Goal: Information Seeking & Learning: Learn about a topic

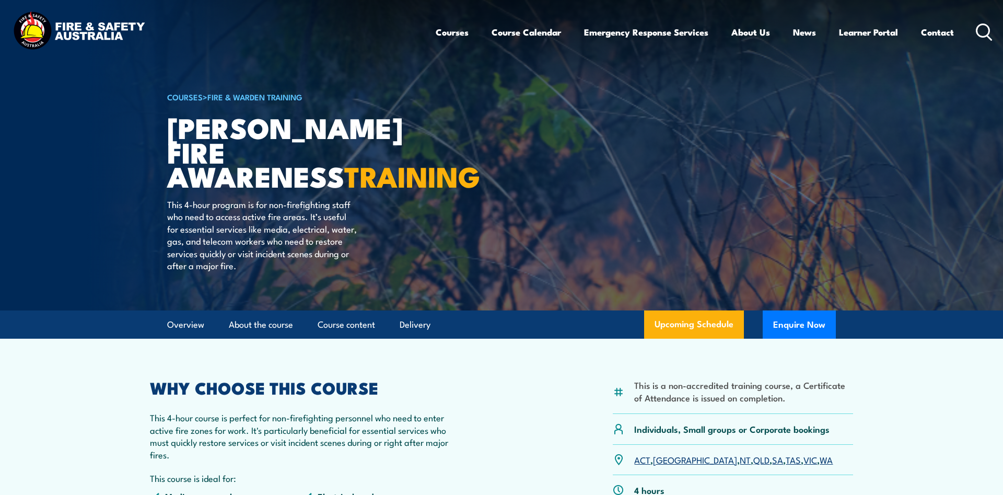
scroll to position [107, 0]
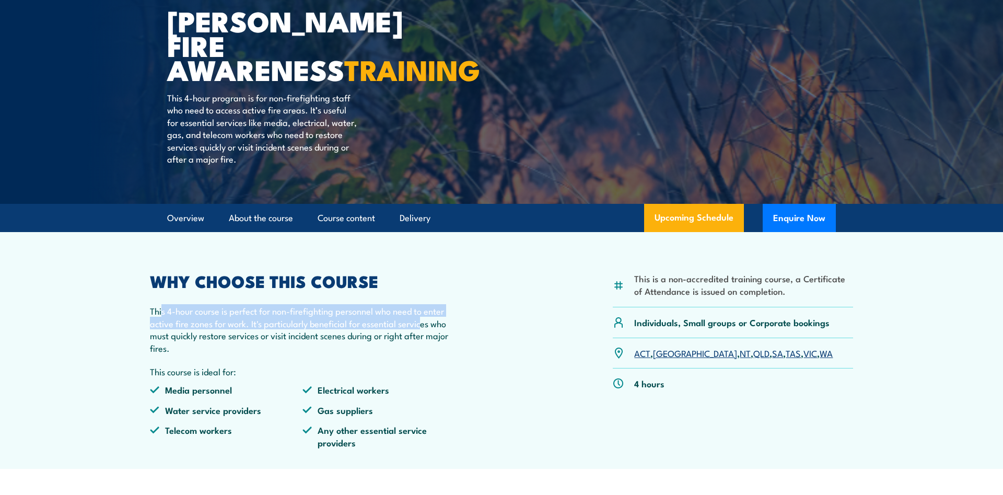
drag, startPoint x: 170, startPoint y: 313, endPoint x: 455, endPoint y: 315, distance: 284.8
click at [447, 318] on p "This 4-hour course is perfect for non-firefighting personnel who need to enter …" at bounding box center [302, 329] width 305 height 49
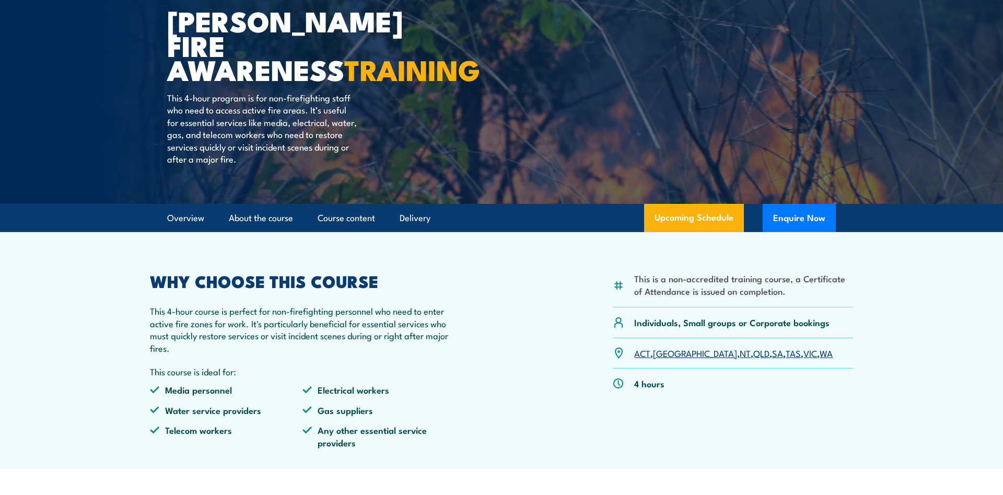
click at [456, 315] on div "This is a non-accredited training course, a Certificate of Attendance is issued…" at bounding box center [501, 364] width 703 height 183
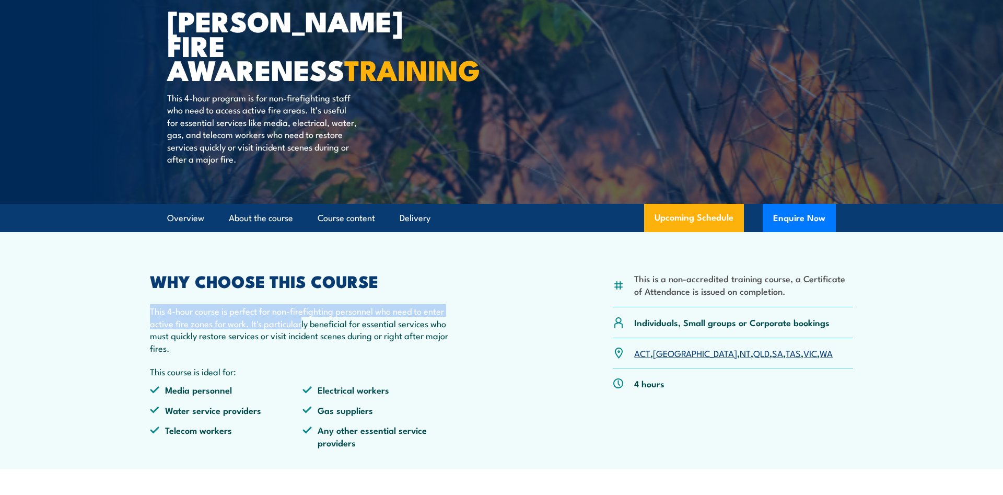
drag, startPoint x: 304, startPoint y: 329, endPoint x: 322, endPoint y: 327, distance: 18.9
click at [305, 328] on article "This is a non-accredited training course, a Certificate of Attendance is issued…" at bounding box center [502, 350] width 732 height 237
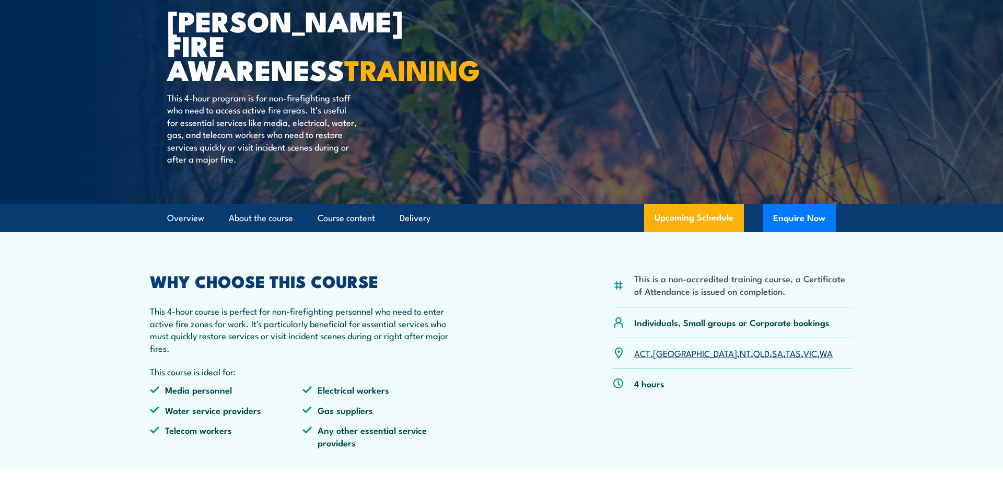
click at [458, 334] on div "This is a non-accredited training course, a Certificate of Attendance is issued…" at bounding box center [501, 364] width 703 height 183
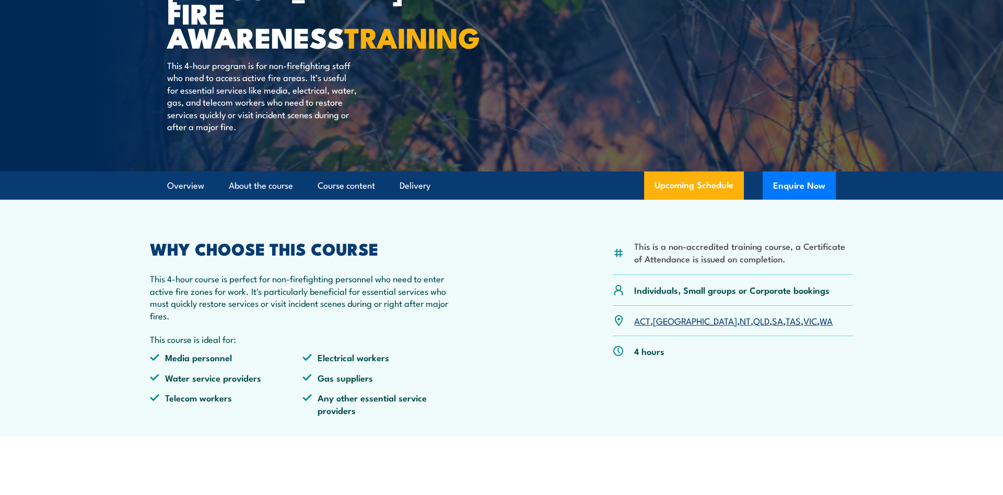
scroll to position [160, 0]
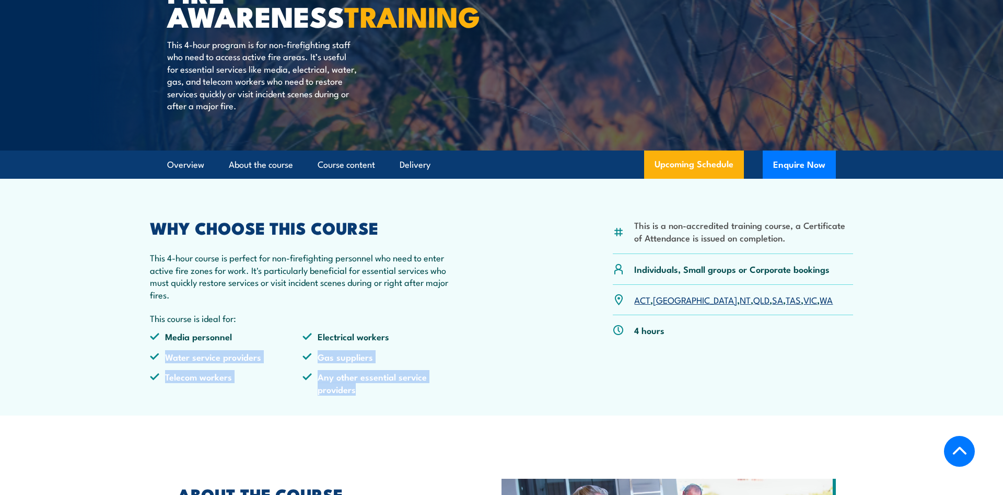
drag, startPoint x: 366, startPoint y: 396, endPoint x: 160, endPoint y: 362, distance: 208.6
click at [165, 364] on ul "Media personnel Electrical workers Water service providers Gas suppliers Teleco…" at bounding box center [302, 366] width 305 height 73
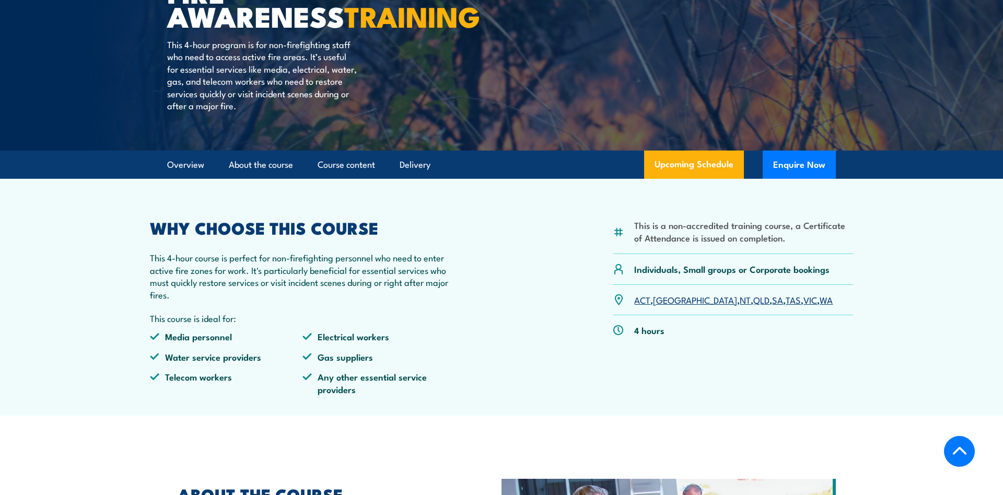
click at [345, 329] on div "WHY CHOOSE THIS COURSE This 4-hour course is perfect for non-firefighting perso…" at bounding box center [302, 311] width 305 height 183
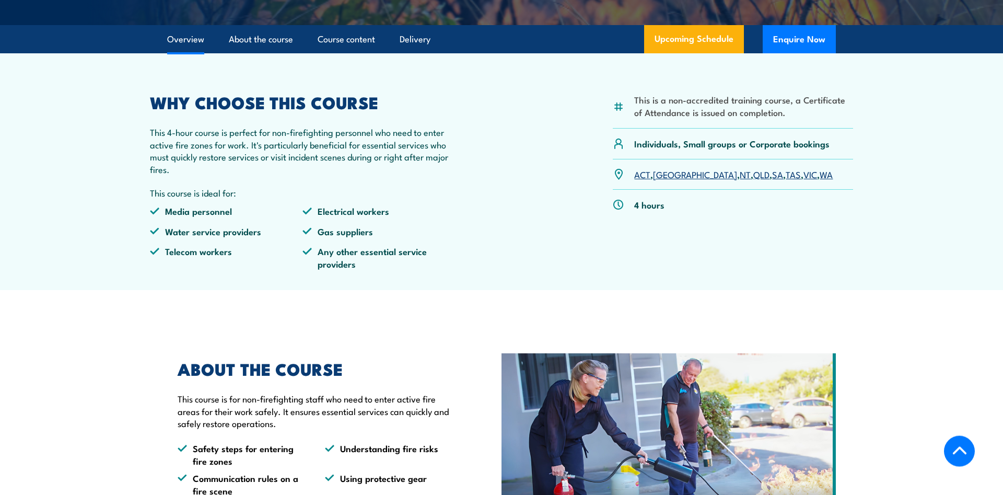
scroll to position [373, 0]
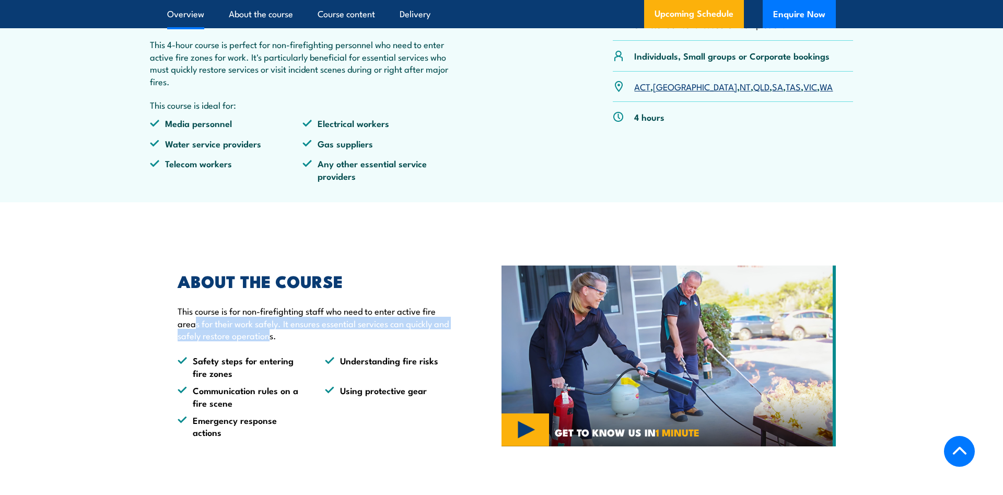
drag, startPoint x: 207, startPoint y: 327, endPoint x: 301, endPoint y: 329, distance: 94.6
click at [276, 331] on p "This course is for non-firefighting staff who need to enter active fire areas f…" at bounding box center [316, 323] width 276 height 37
click at [352, 336] on p "This course is for non-firefighting staff who need to enter active fire areas f…" at bounding box center [316, 323] width 276 height 37
drag, startPoint x: 287, startPoint y: 328, endPoint x: 349, endPoint y: 330, distance: 62.2
click at [379, 331] on p "This course is for non-firefighting staff who need to enter active fire areas f…" at bounding box center [316, 323] width 276 height 37
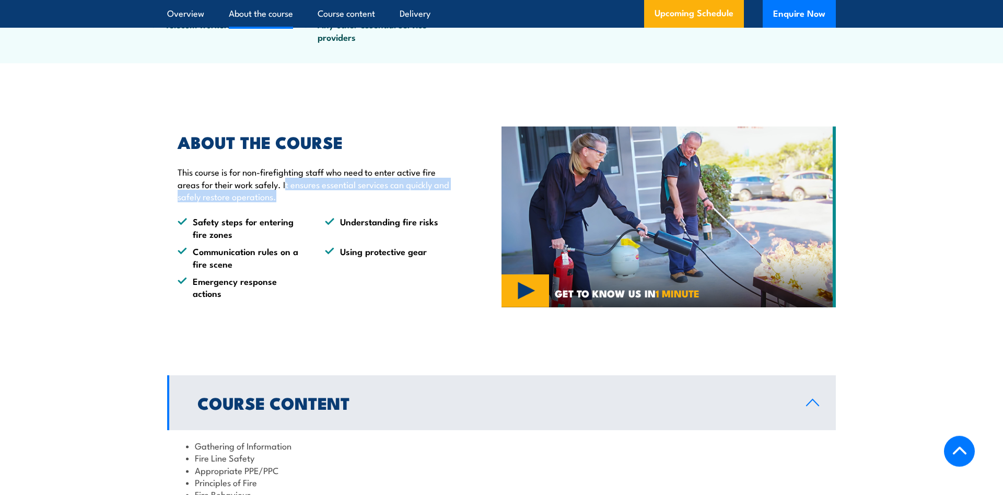
scroll to position [640, 0]
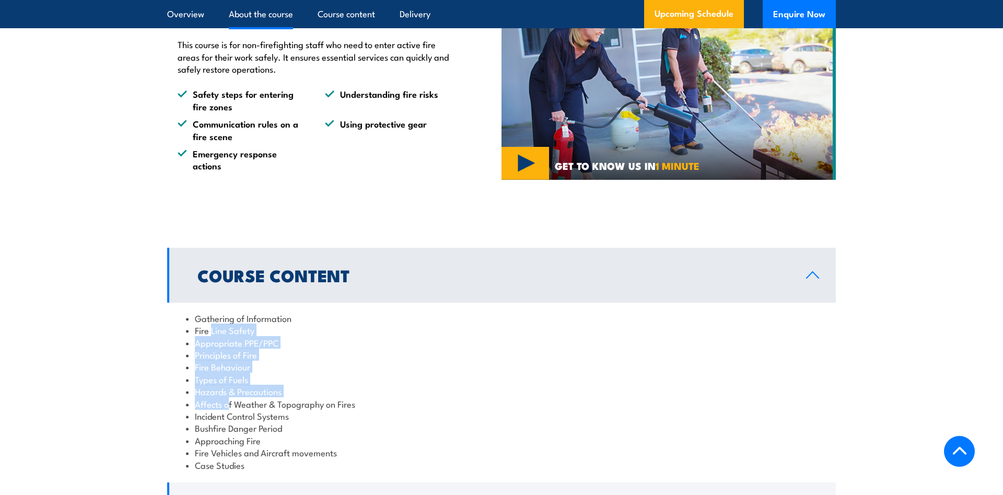
drag, startPoint x: 219, startPoint y: 333, endPoint x: 236, endPoint y: 387, distance: 56.9
click at [236, 387] on ul "Gathering of Information Fire Line Safety Appropriate PPE/PPC Principles of Fir…" at bounding box center [501, 391] width 631 height 159
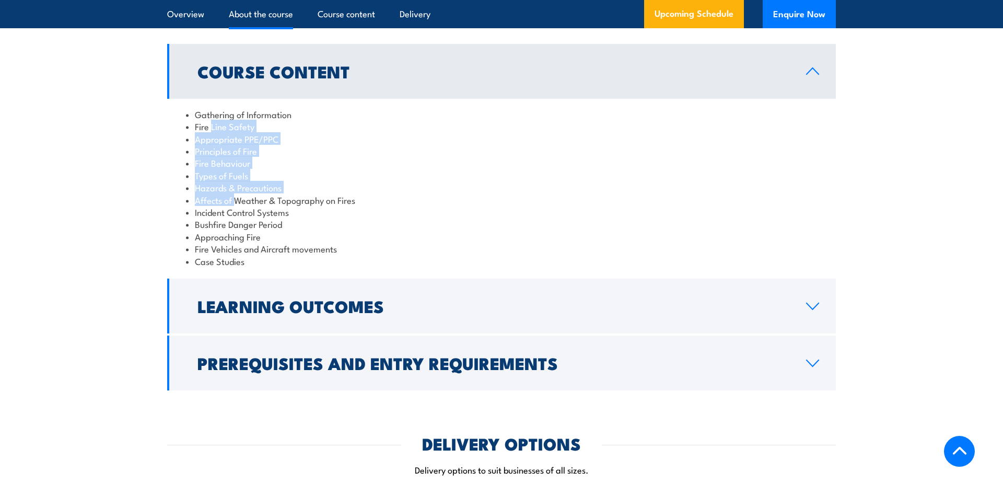
scroll to position [906, 0]
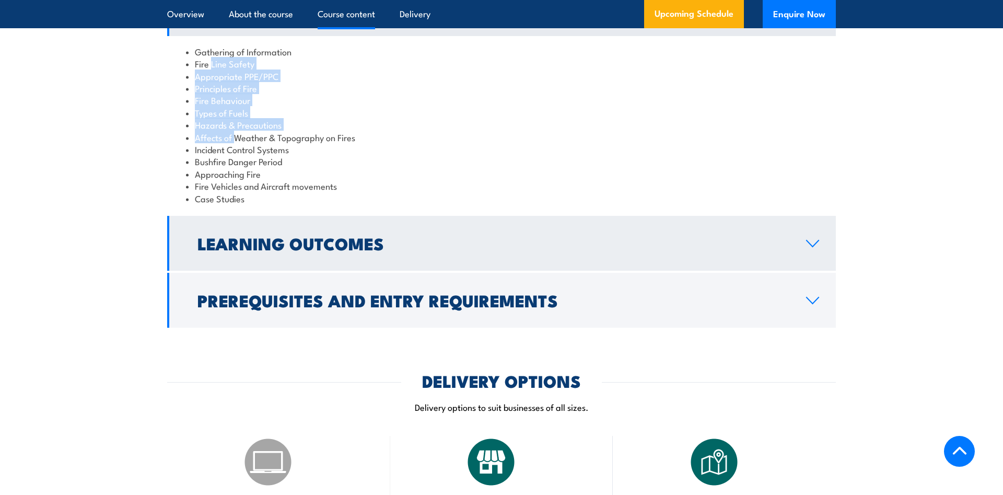
click at [277, 236] on h2 "Learning Outcomes" at bounding box center [494, 243] width 592 height 15
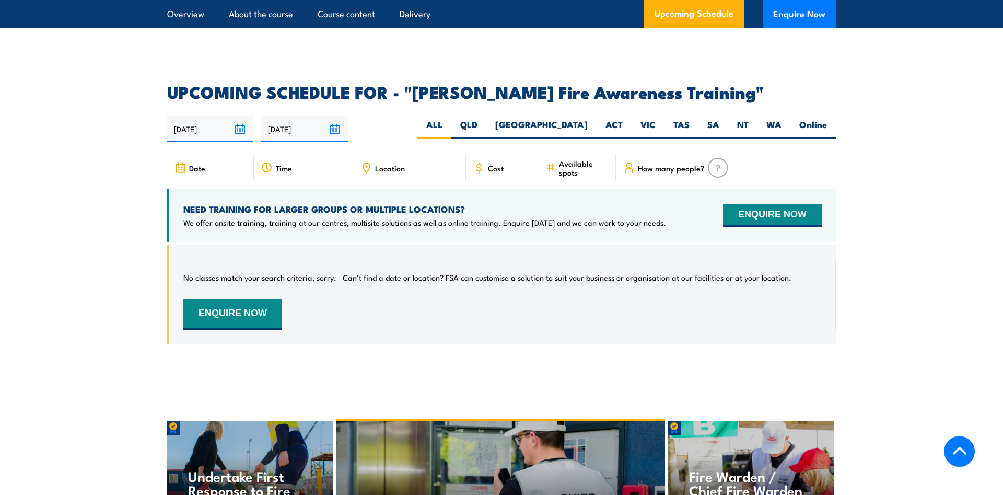
scroll to position [1492, 0]
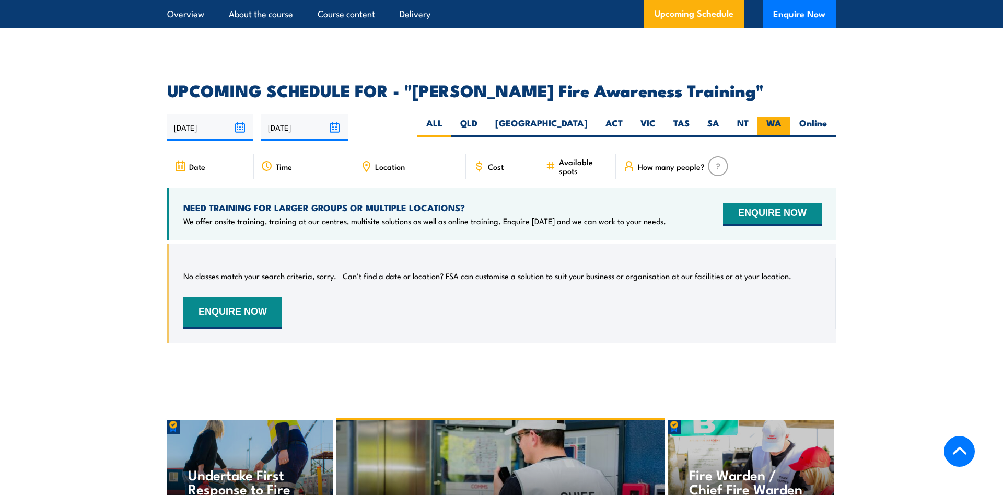
click at [766, 117] on label "WA" at bounding box center [774, 127] width 33 height 20
click at [782, 117] on input "WA" at bounding box center [785, 120] width 7 height 7
radio input "true"
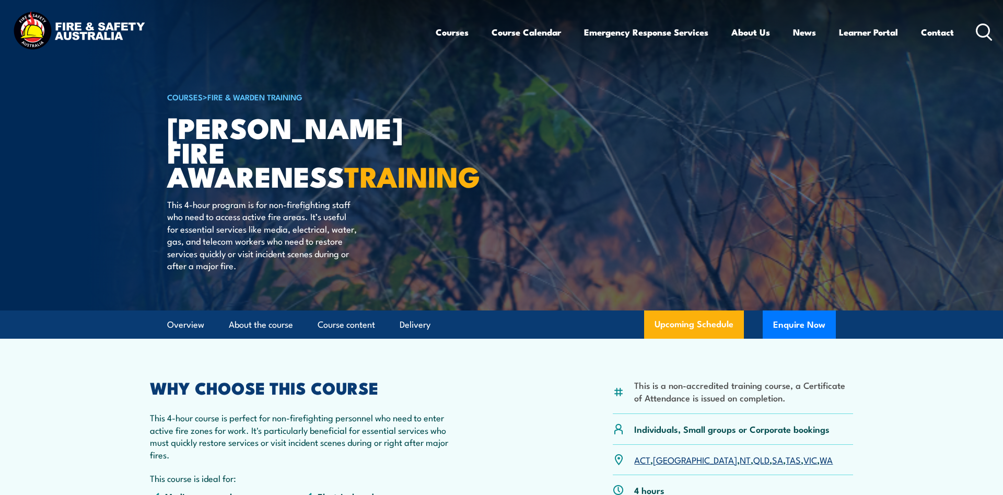
scroll to position [1669, 0]
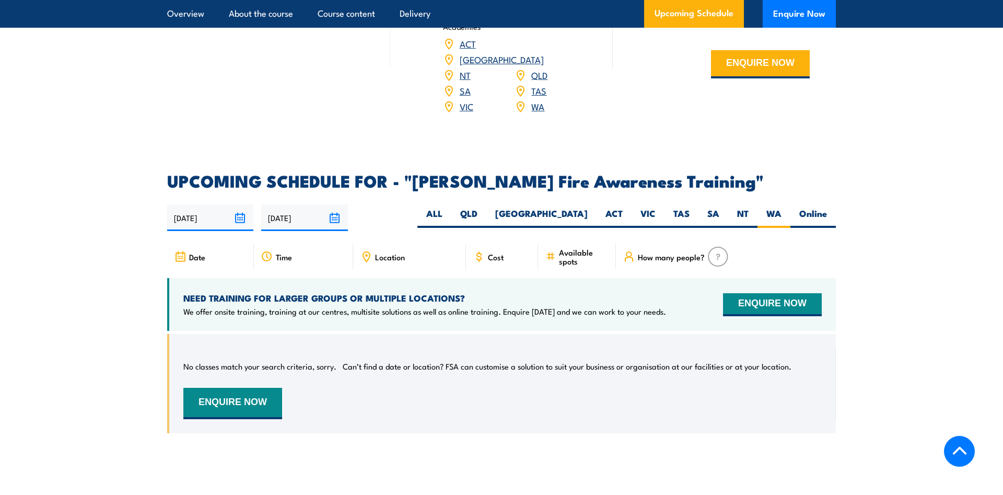
drag, startPoint x: 556, startPoint y: 287, endPoint x: 544, endPoint y: 249, distance: 39.5
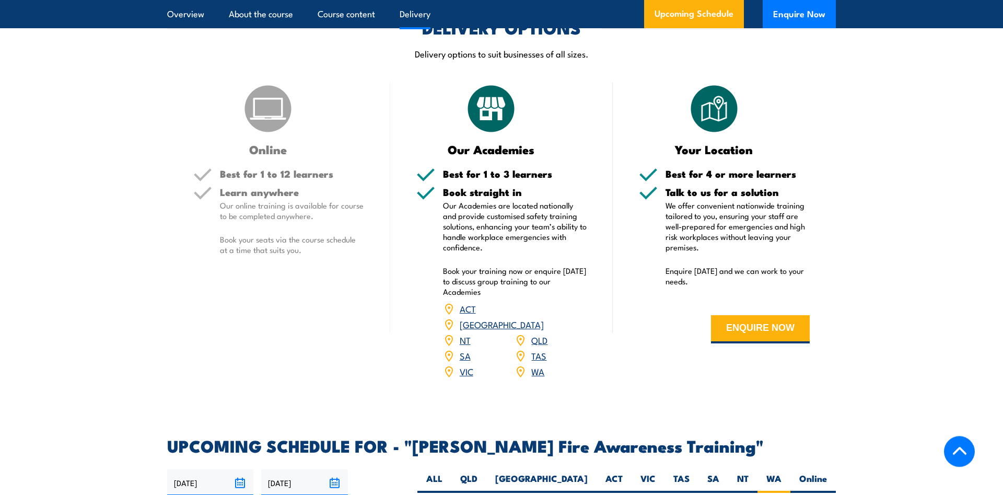
scroll to position [420, 0]
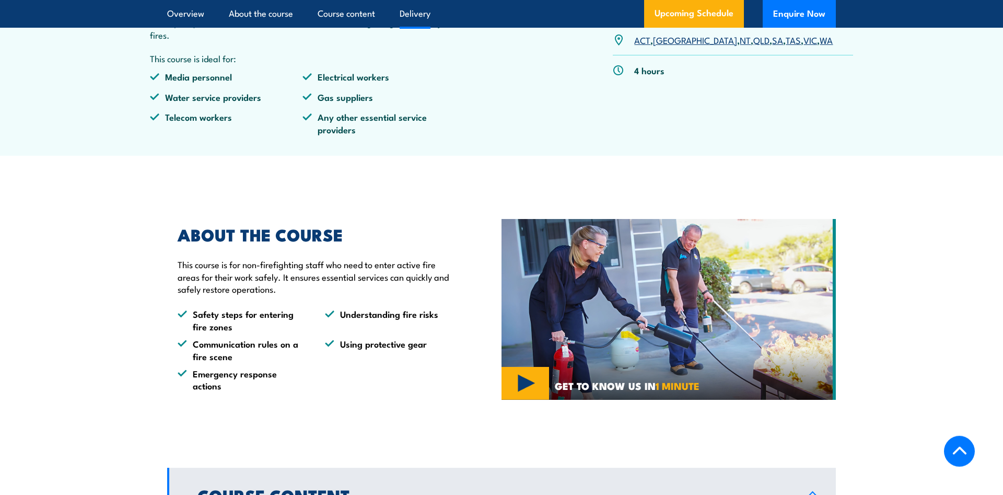
drag, startPoint x: 427, startPoint y: 384, endPoint x: 356, endPoint y: 130, distance: 263.6
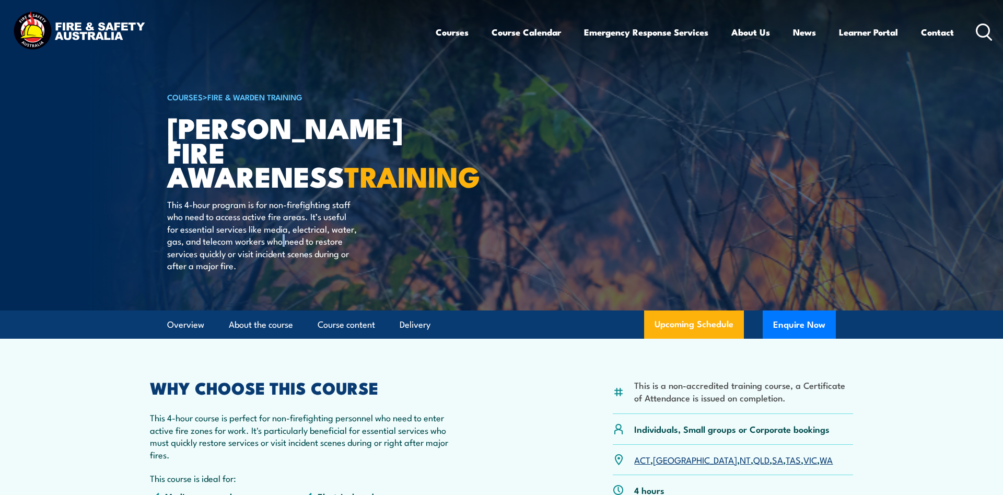
drag, startPoint x: 287, startPoint y: 241, endPoint x: 273, endPoint y: 238, distance: 14.3
click at [281, 241] on p "This 4-hour program is for non-firefighting staff who need to access active fir…" at bounding box center [262, 234] width 191 height 73
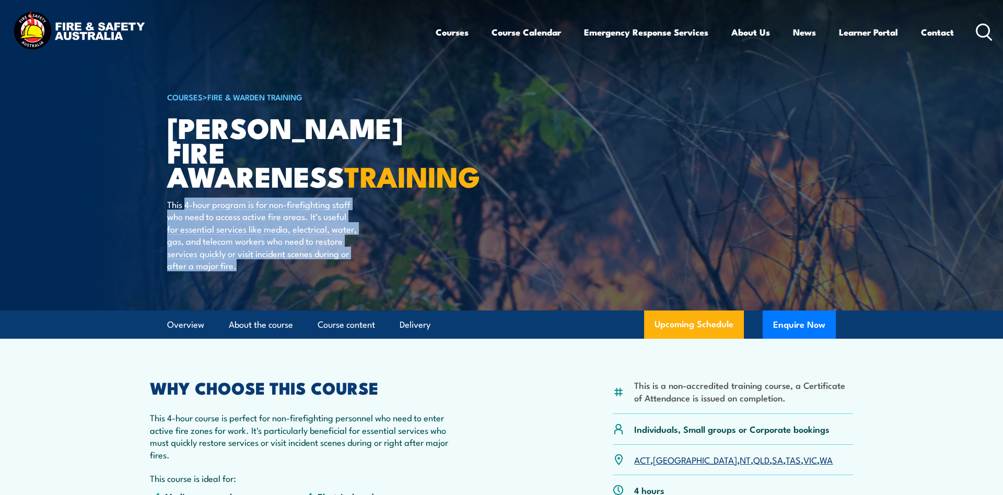
drag, startPoint x: 186, startPoint y: 205, endPoint x: 344, endPoint y: 263, distance: 167.9
click at [344, 263] on p "This 4-hour program is for non-firefighting staff who need to access active fir…" at bounding box center [262, 234] width 191 height 73
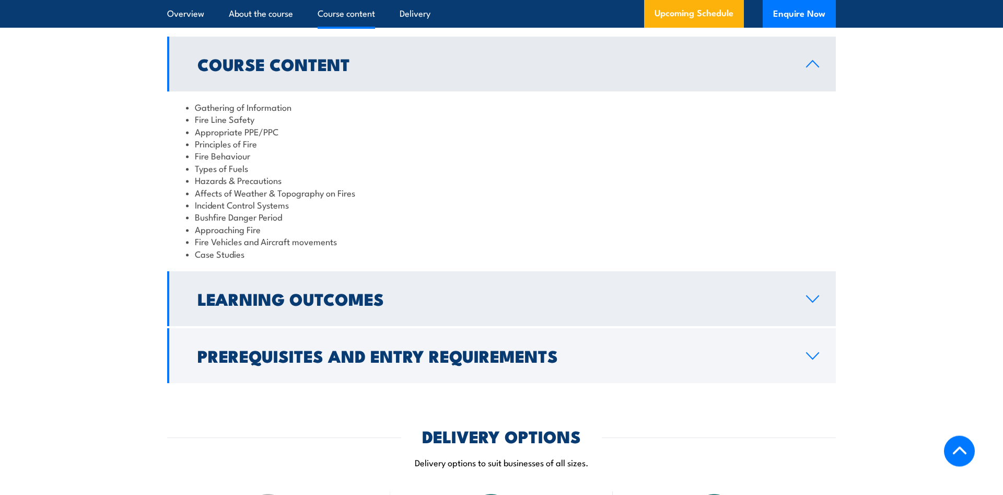
scroll to position [853, 0]
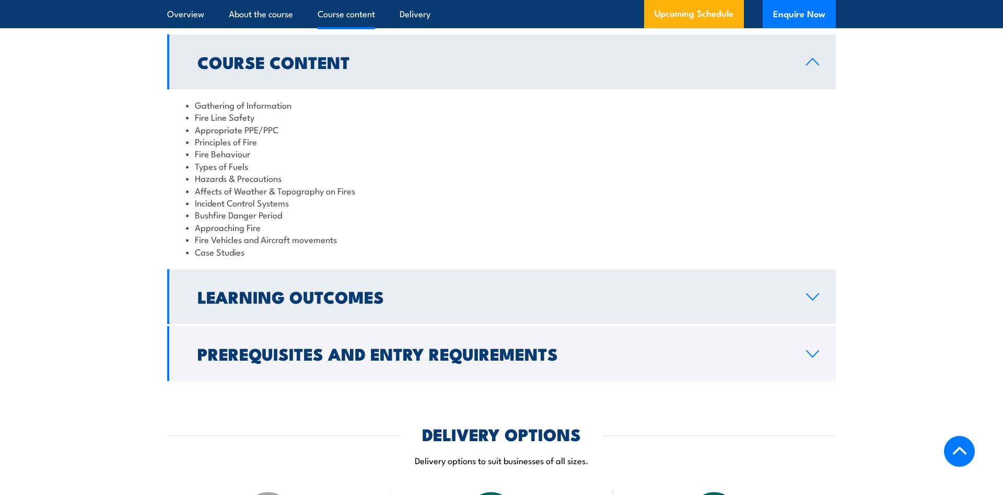
click at [369, 289] on h2 "Learning Outcomes" at bounding box center [494, 296] width 592 height 15
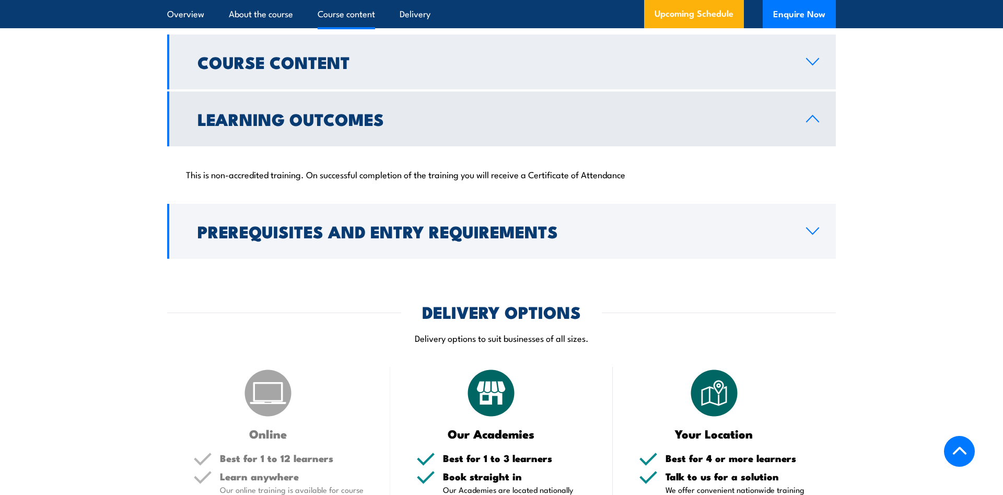
click at [256, 55] on h2 "Course Content" at bounding box center [494, 61] width 592 height 15
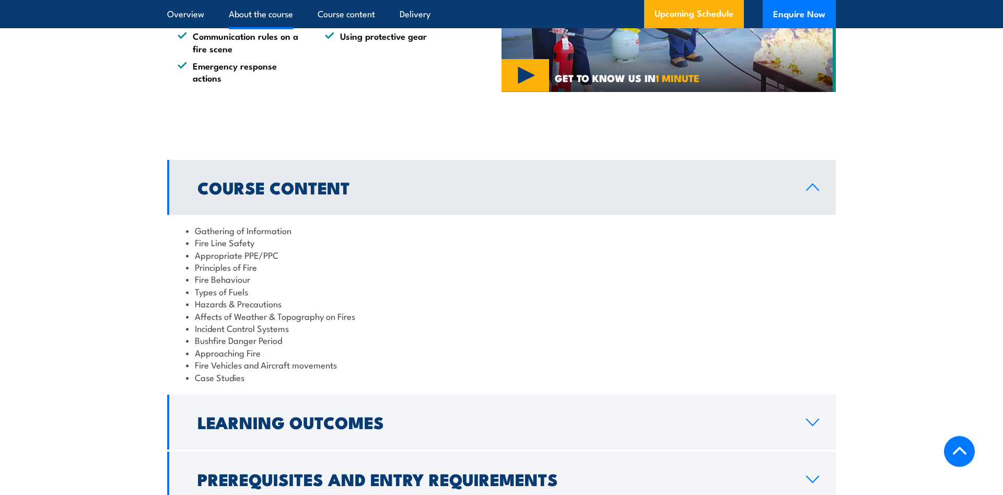
scroll to position [746, 0]
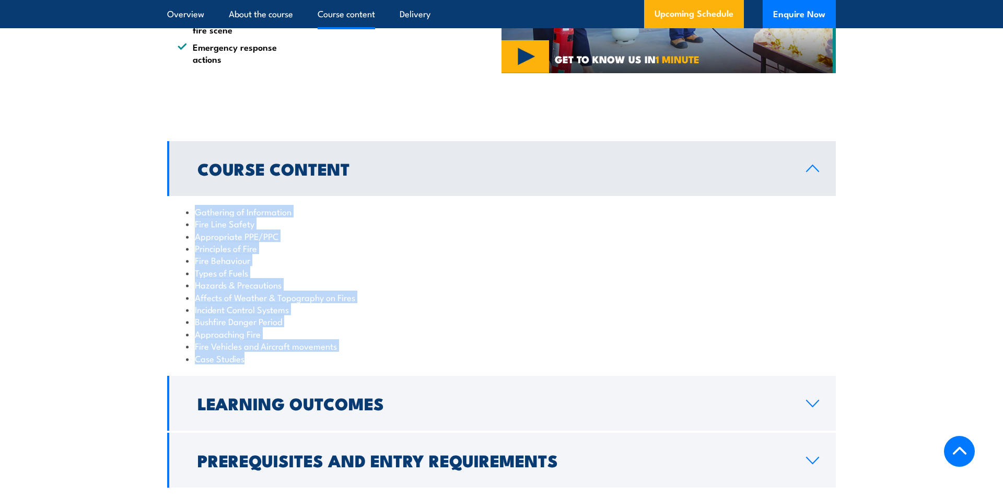
drag, startPoint x: 254, startPoint y: 347, endPoint x: 173, endPoint y: 199, distance: 168.3
click at [173, 199] on div "Gathering of Information Fire Line Safety Appropriate PPE/PPC Principles of Fir…" at bounding box center [501, 285] width 669 height 178
copy ul "Gathering of Information Fire Line Safety Appropriate PPE/PPC Principles of Fir…"
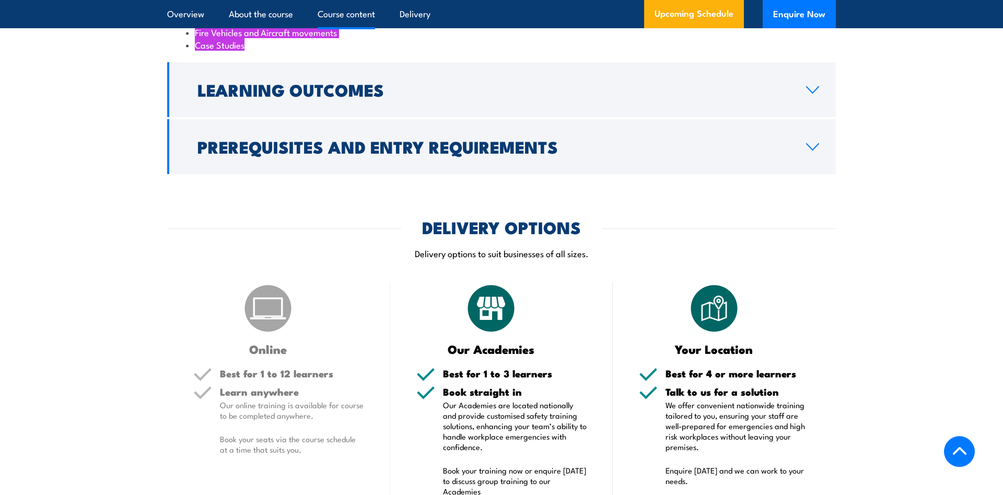
scroll to position [1173, 0]
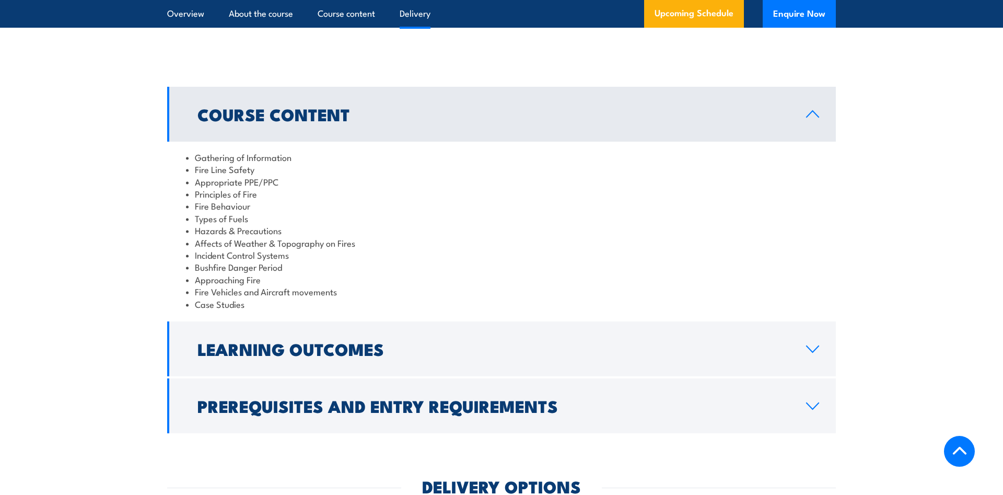
drag, startPoint x: 281, startPoint y: 406, endPoint x: 155, endPoint y: 245, distance: 204.3
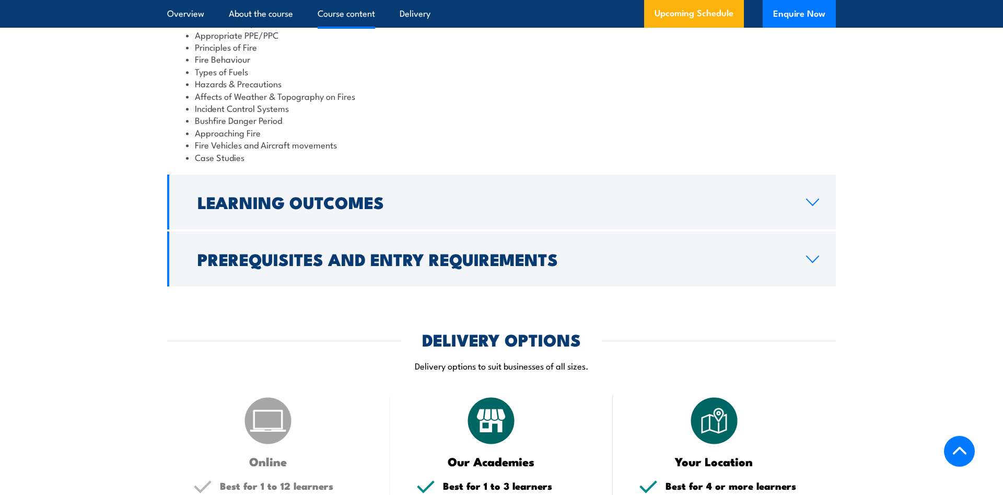
scroll to position [1004, 0]
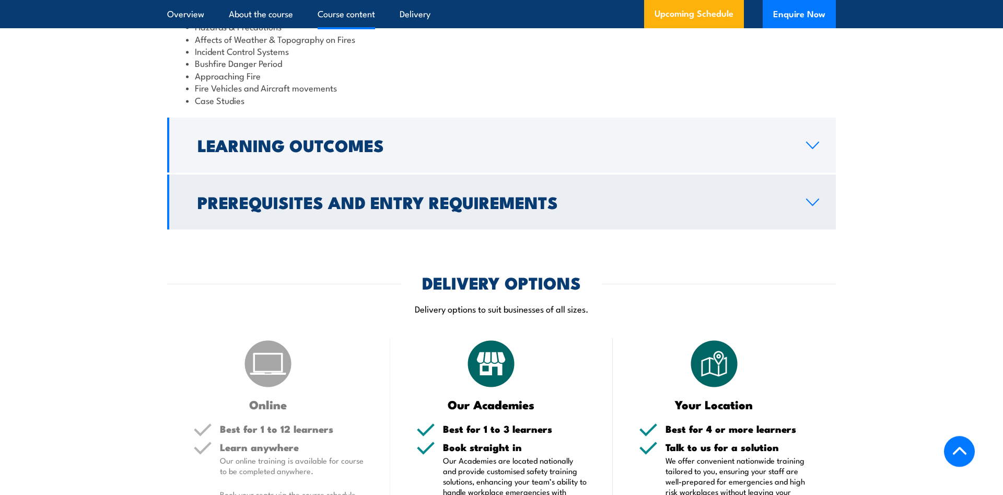
click at [334, 206] on link "Prerequisites and Entry Requirements" at bounding box center [501, 202] width 669 height 55
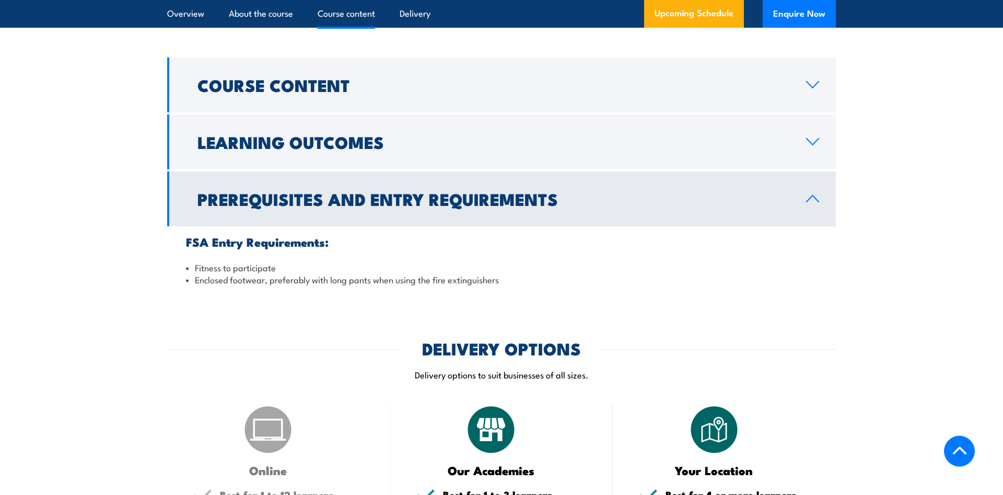
scroll to position [795, 0]
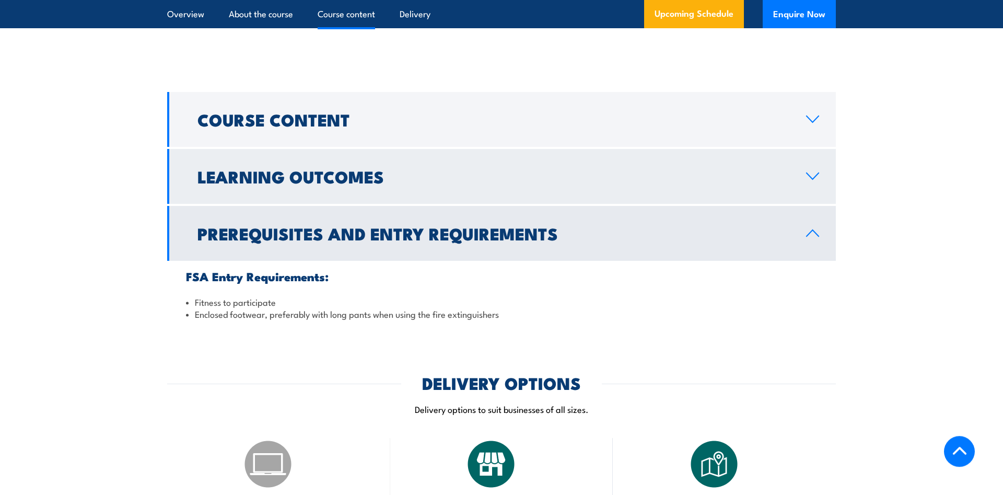
click at [373, 169] on h2 "Learning Outcomes" at bounding box center [494, 176] width 592 height 15
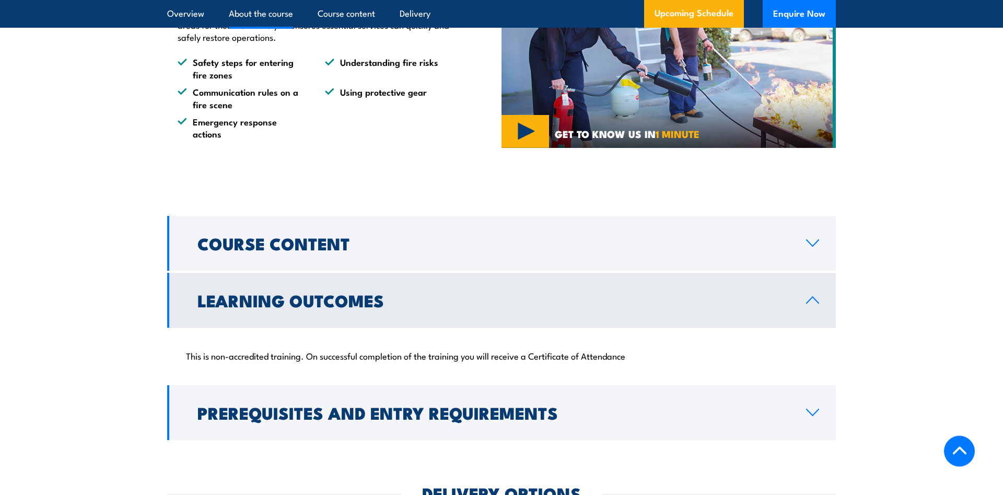
scroll to position [582, 0]
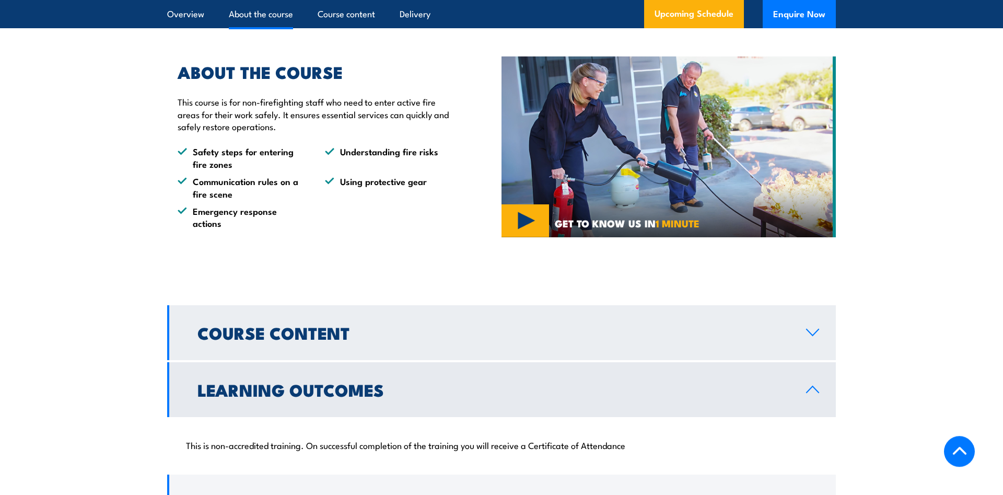
click at [365, 327] on h2 "Course Content" at bounding box center [494, 332] width 592 height 15
